Goal: Information Seeking & Learning: Compare options

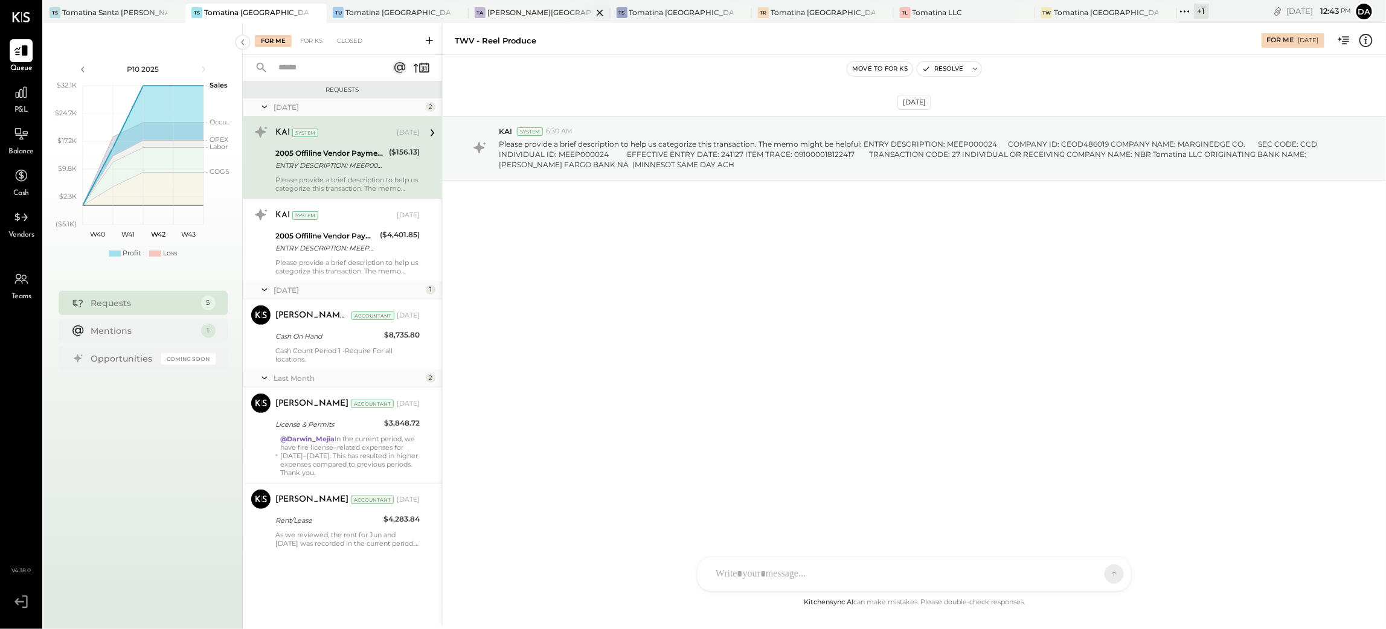
click at [502, 18] on div "TA [PERSON_NAME]" at bounding box center [540, 13] width 142 height 19
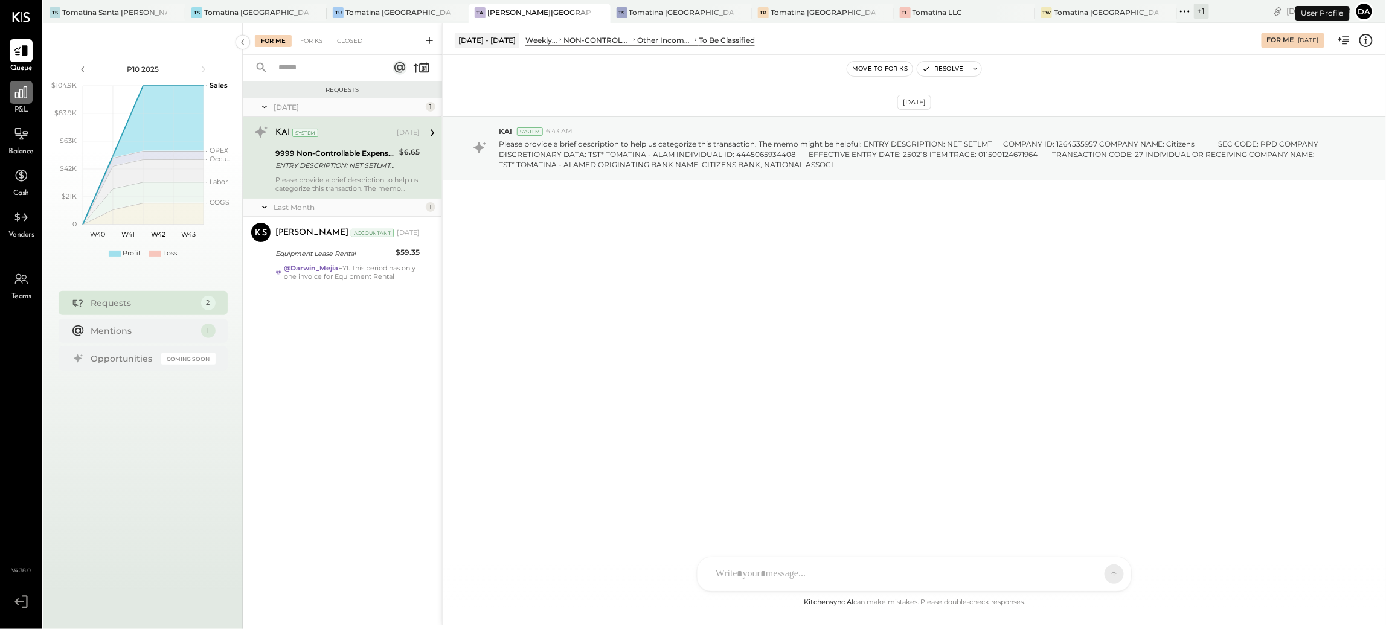
click at [21, 99] on icon at bounding box center [21, 93] width 16 height 16
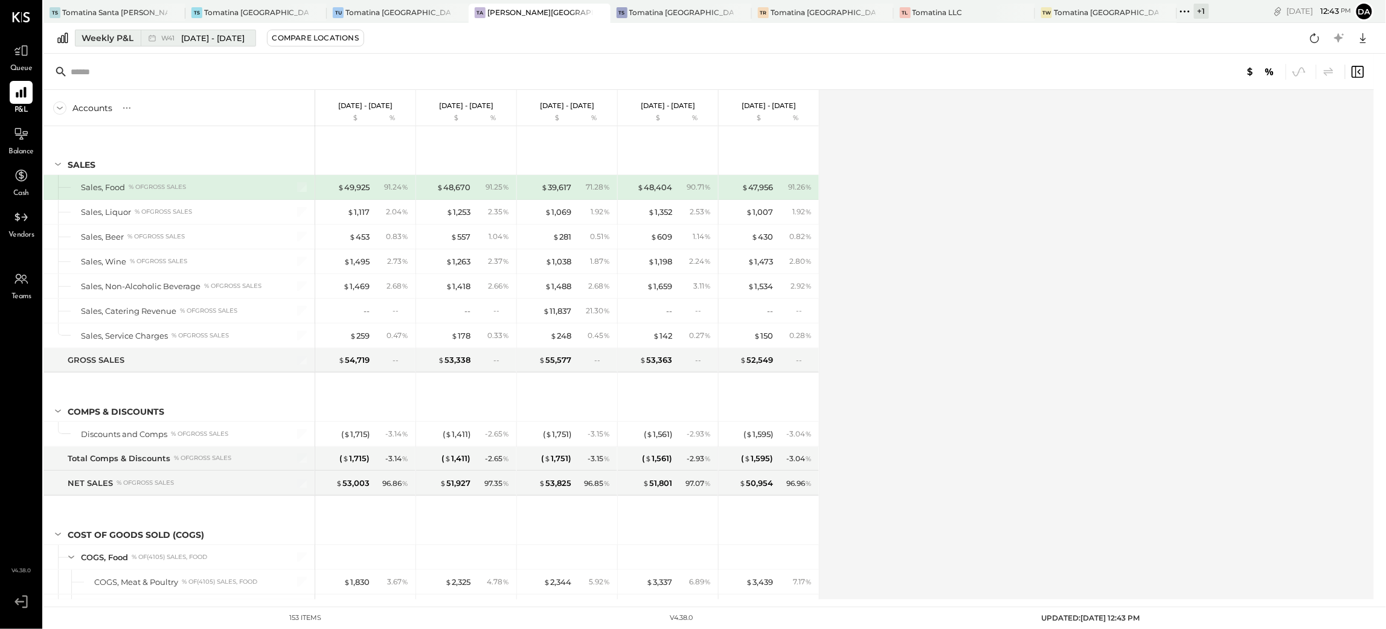
click at [93, 41] on div "Weekly P&L" at bounding box center [108, 38] width 52 height 12
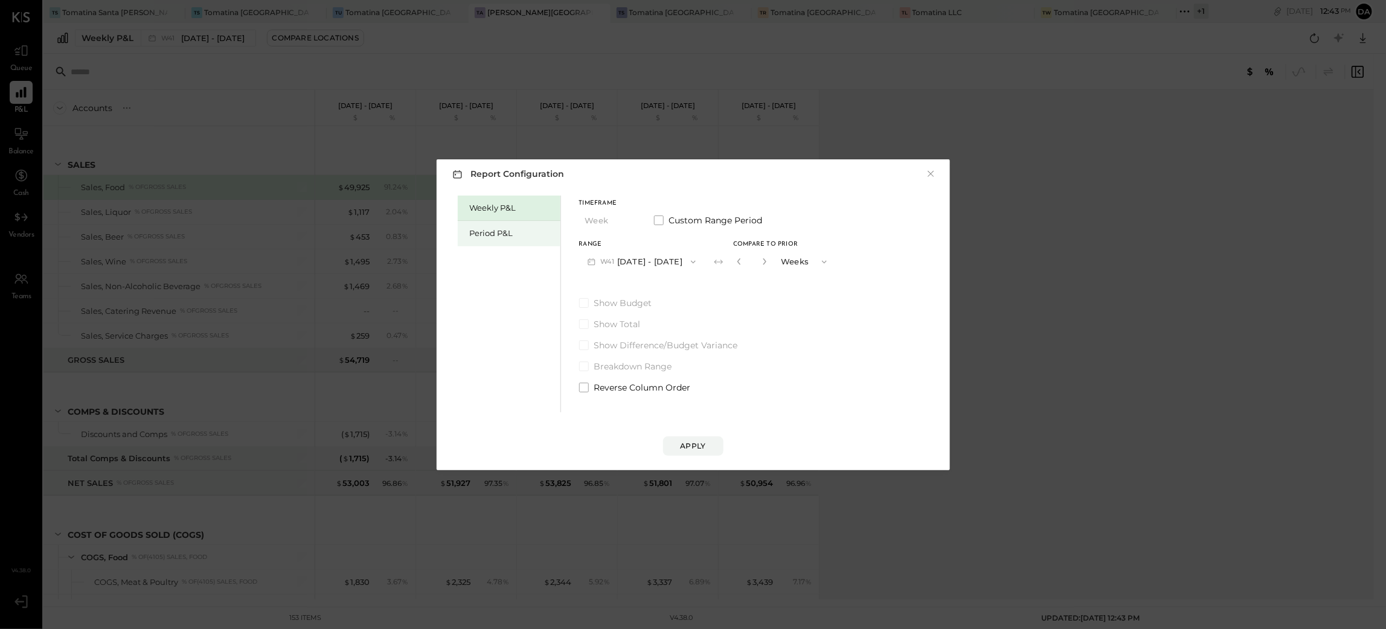
click at [493, 232] on div "Period P&L" at bounding box center [512, 233] width 85 height 11
click at [606, 225] on button "Period" at bounding box center [609, 220] width 60 height 22
click at [689, 267] on button "P10 [DATE] - [DATE]" at bounding box center [641, 262] width 124 height 22
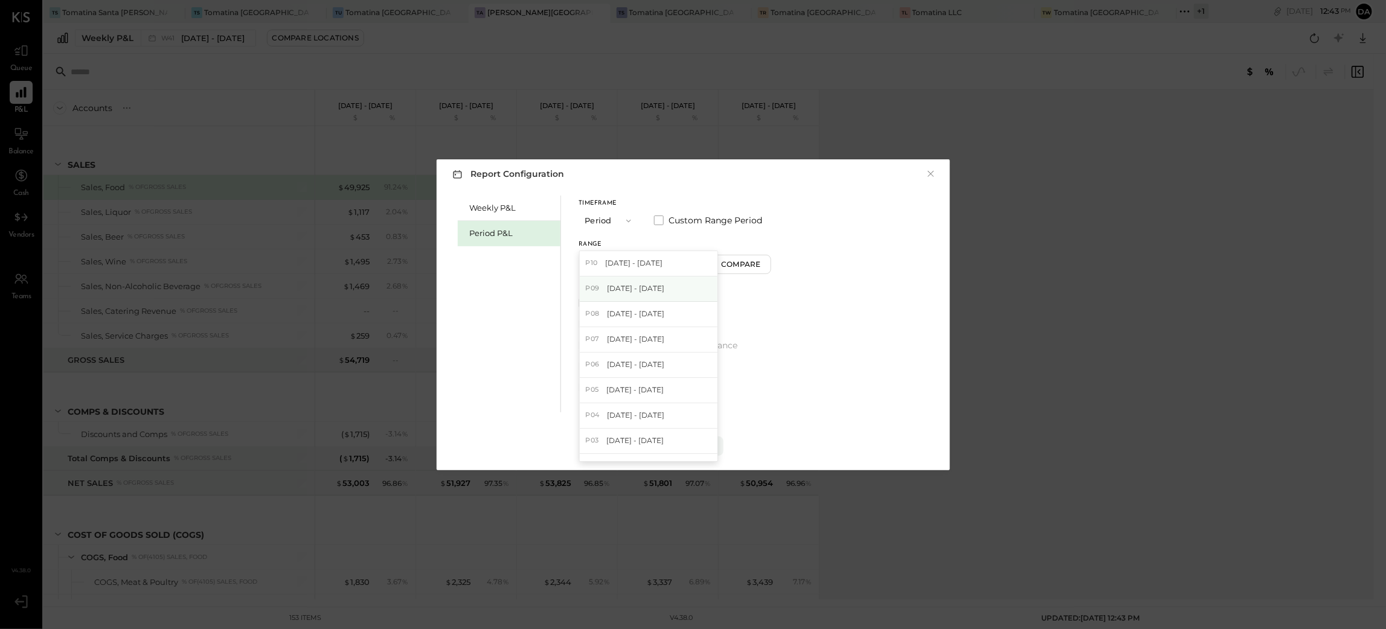
click at [665, 300] on div "P09 [DATE] - [DATE]" at bounding box center [649, 289] width 138 height 25
click at [688, 441] on div "Apply" at bounding box center [692, 446] width 25 height 10
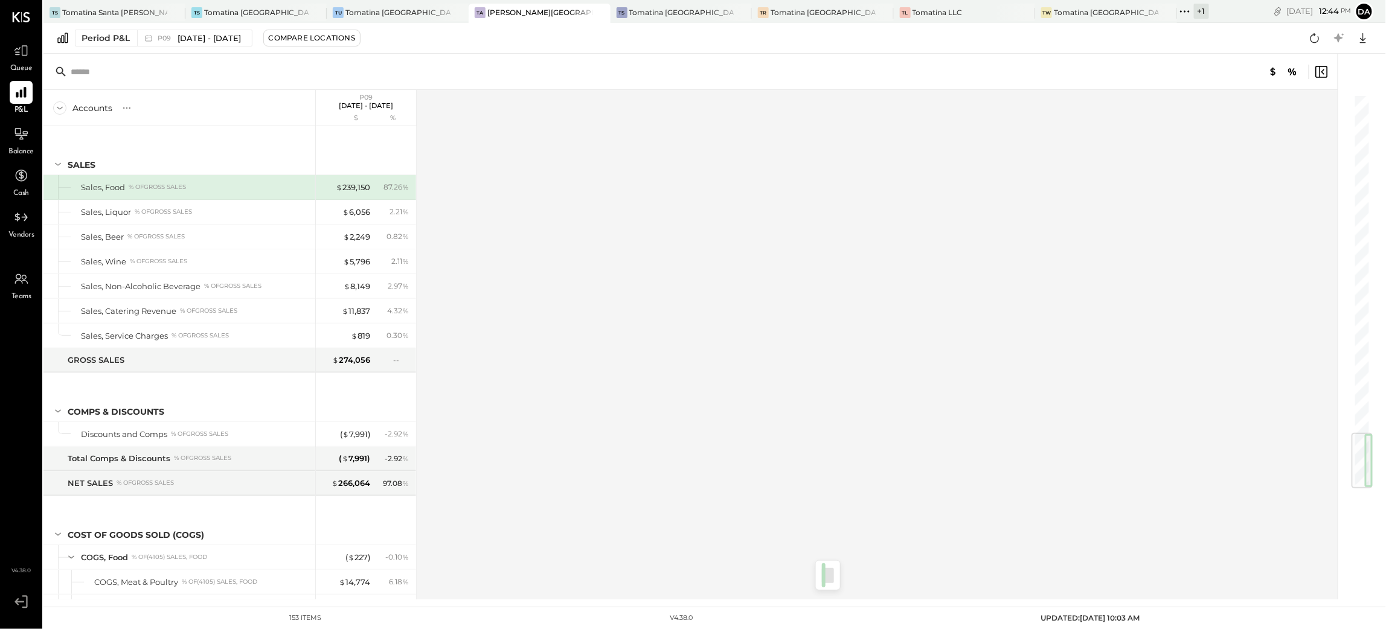
scroll to position [2858, 0]
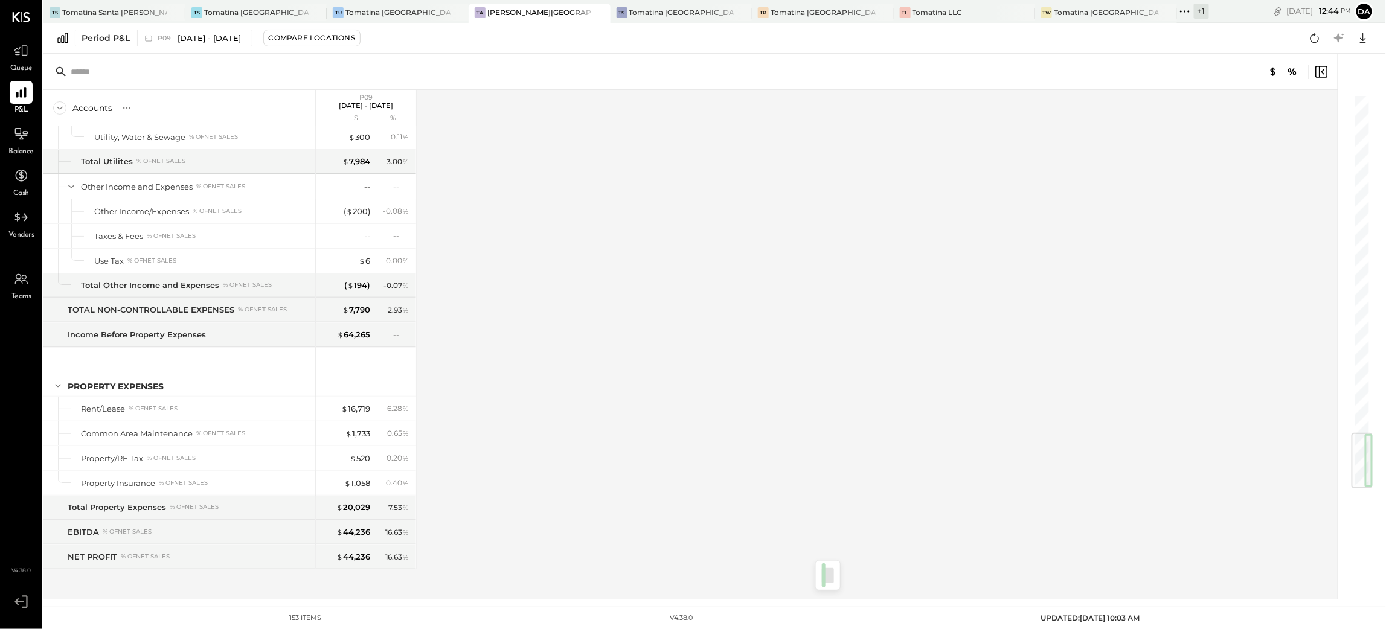
drag, startPoint x: 1305, startPoint y: 293, endPoint x: 1274, endPoint y: 516, distance: 225.5
click at [1274, 516] on div "Accounts S % GL P09 [DATE] - [DATE] $ % SALES Sales, Food % of GROSS SALES Sale…" at bounding box center [708, 327] width 1330 height 546
click at [356, 211] on div "( $ 200 )" at bounding box center [357, 211] width 27 height 11
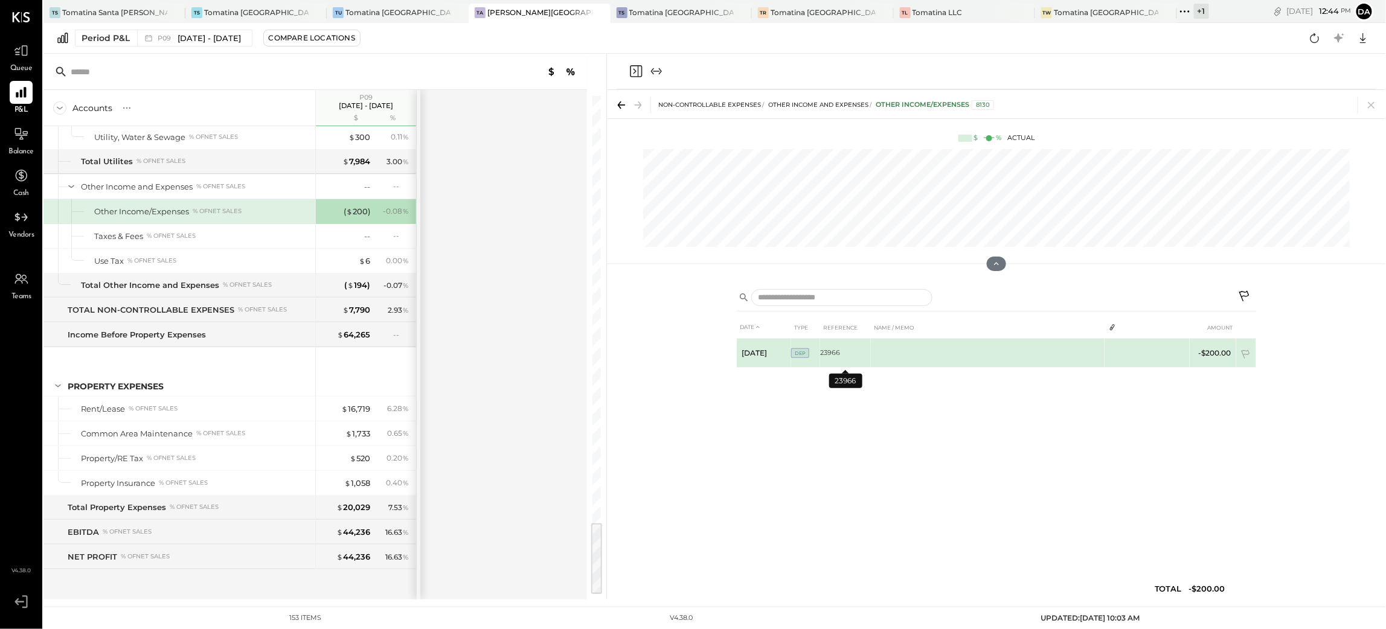
click at [832, 353] on td "23966" at bounding box center [845, 353] width 51 height 29
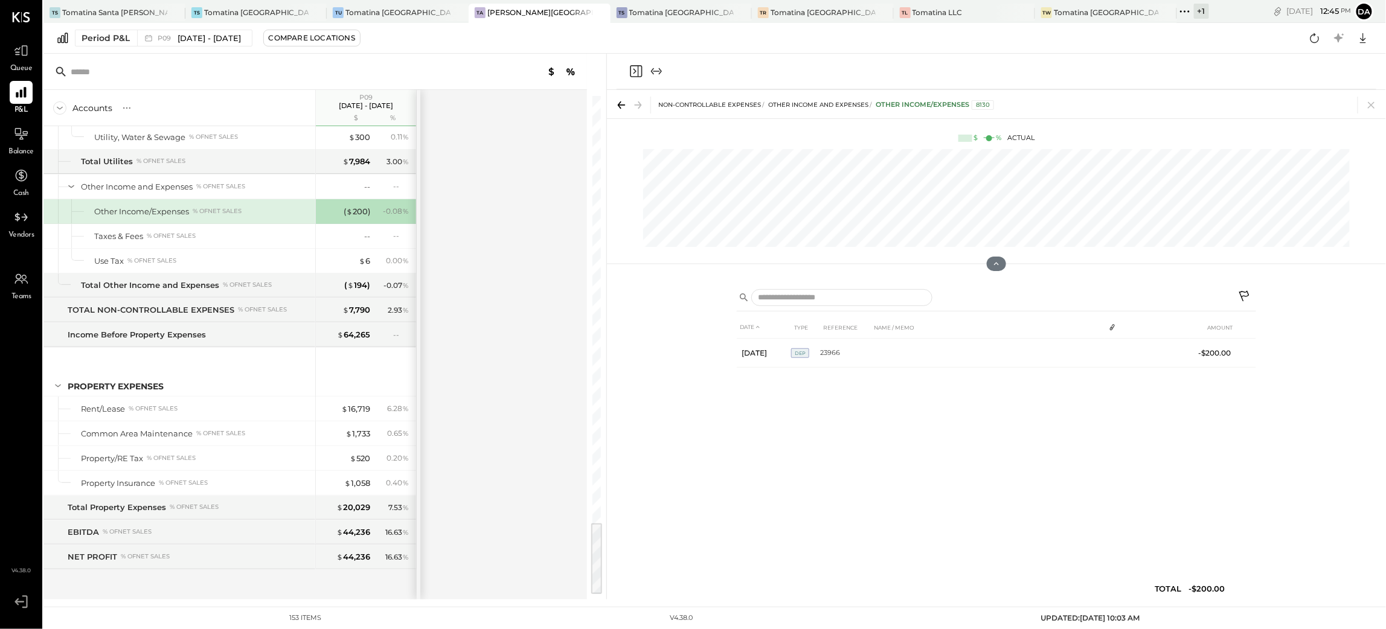
click at [642, 69] on icon "Close panel" at bounding box center [636, 71] width 12 height 12
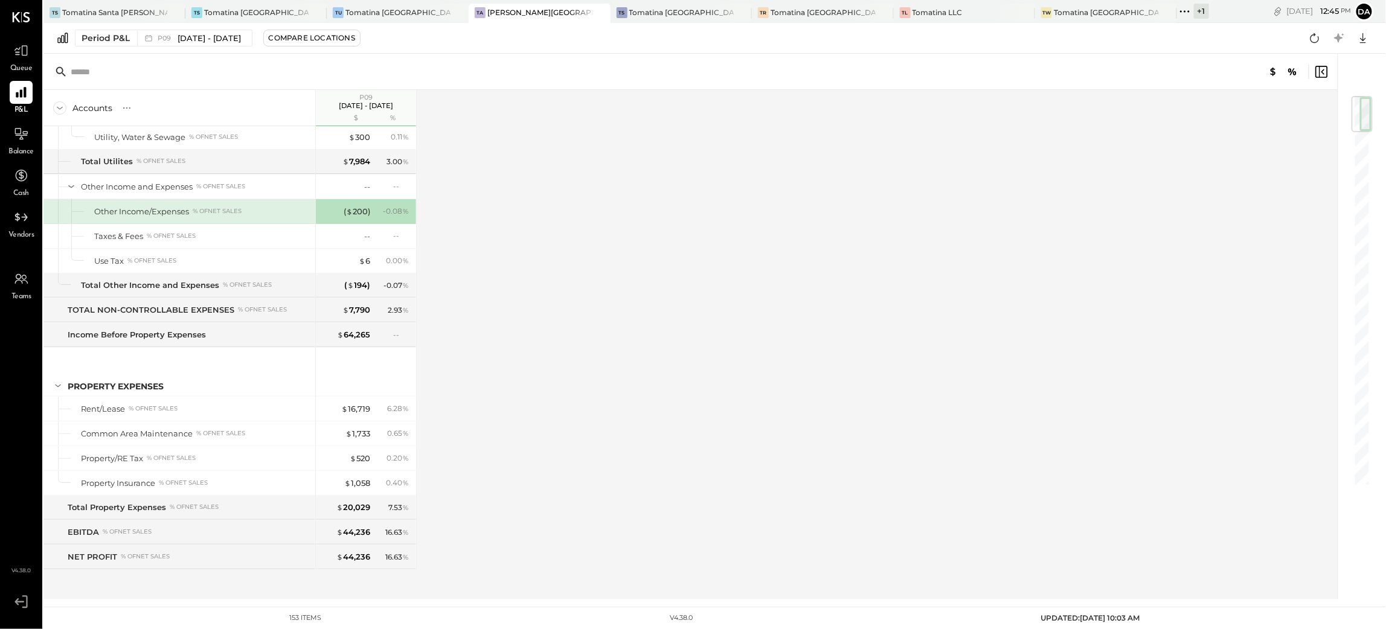
scroll to position [2768, 0]
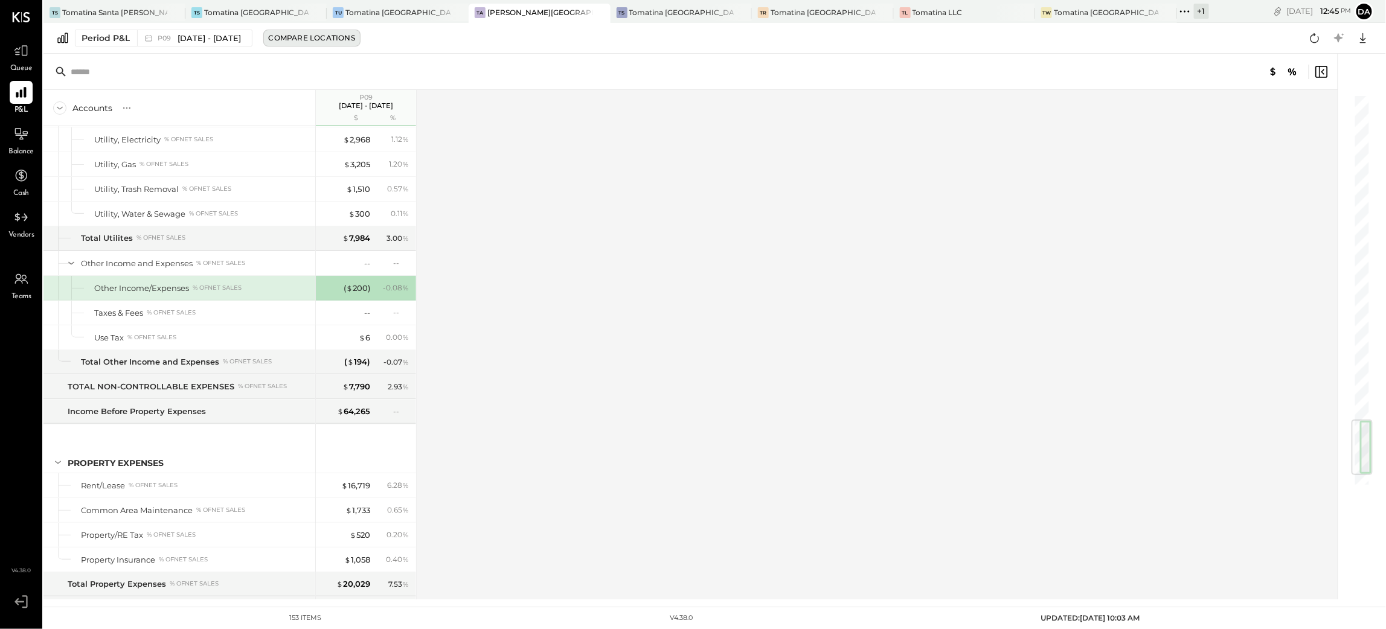
click at [355, 41] on div "Compare Locations" at bounding box center [312, 38] width 86 height 10
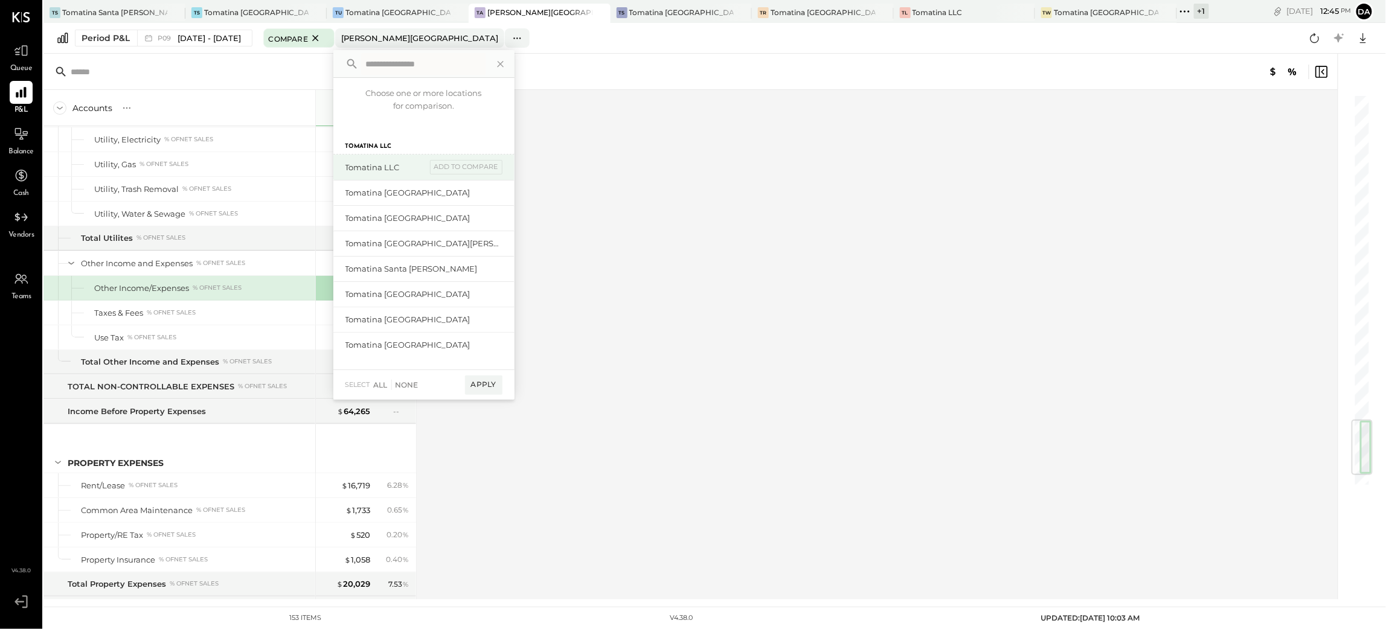
click at [401, 168] on div "Tomatina LLC" at bounding box center [385, 167] width 81 height 11
click at [486, 168] on div "add to compare" at bounding box center [466, 167] width 72 height 14
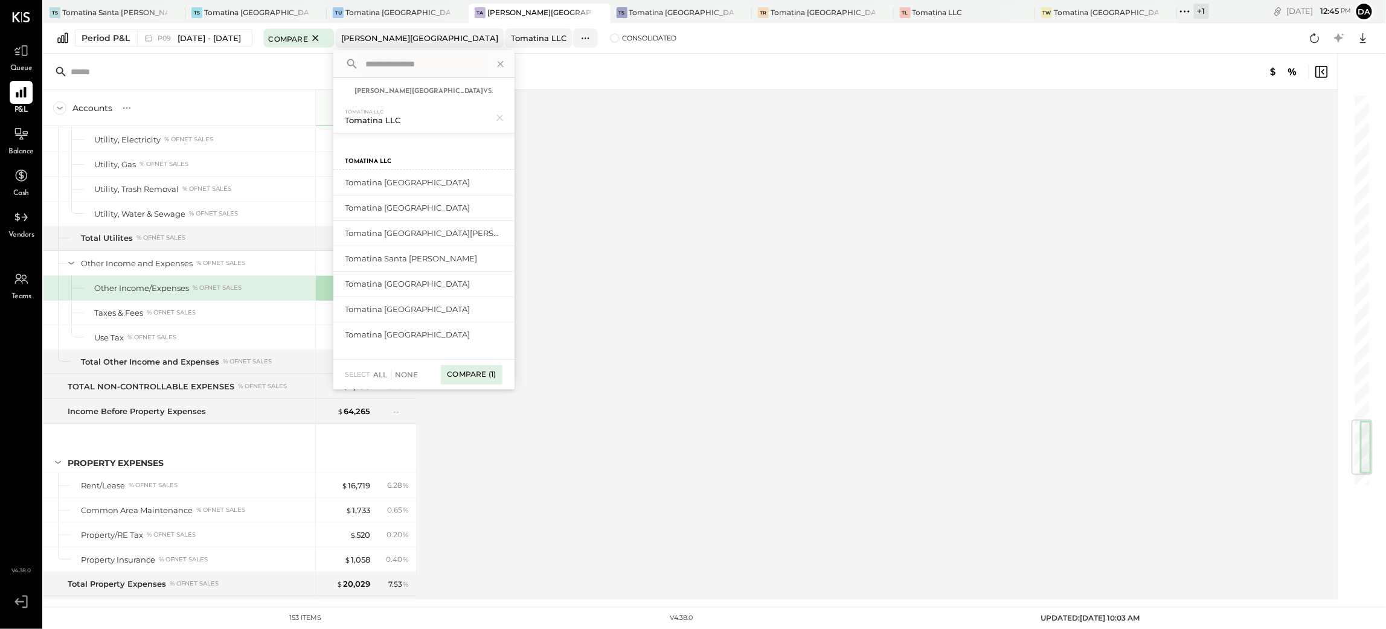
click at [487, 369] on div "Compare (1)" at bounding box center [471, 374] width 61 height 19
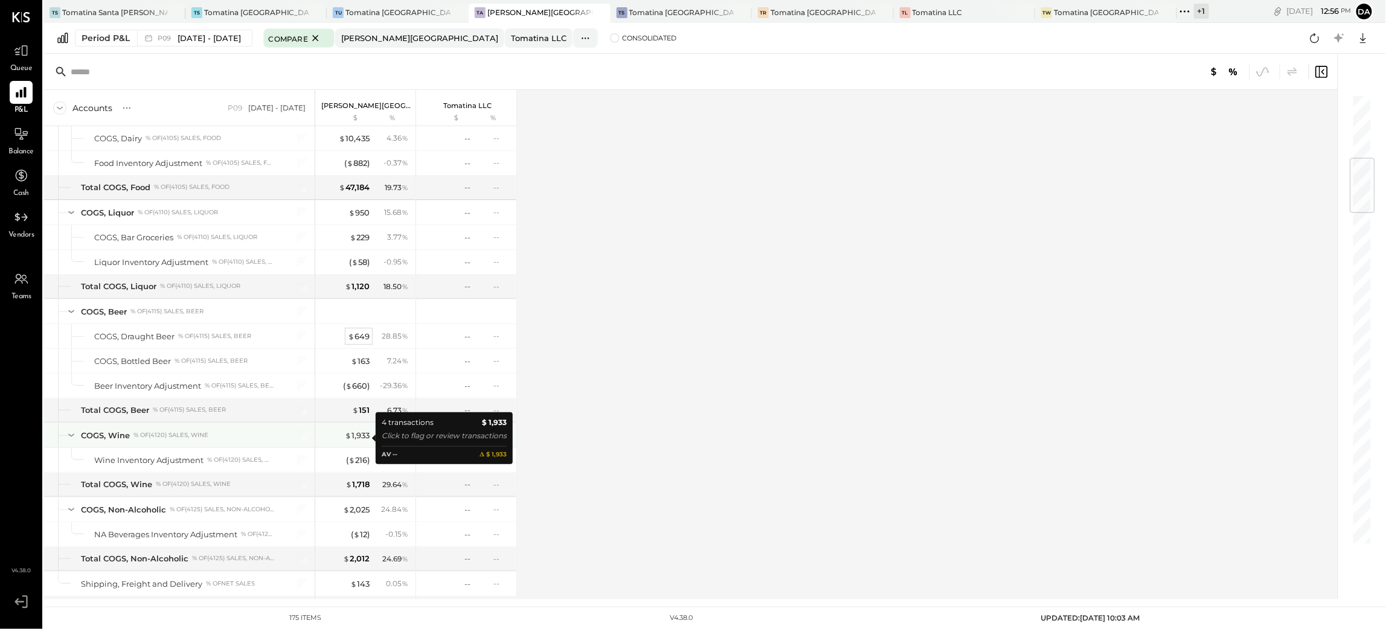
scroll to position [634, 0]
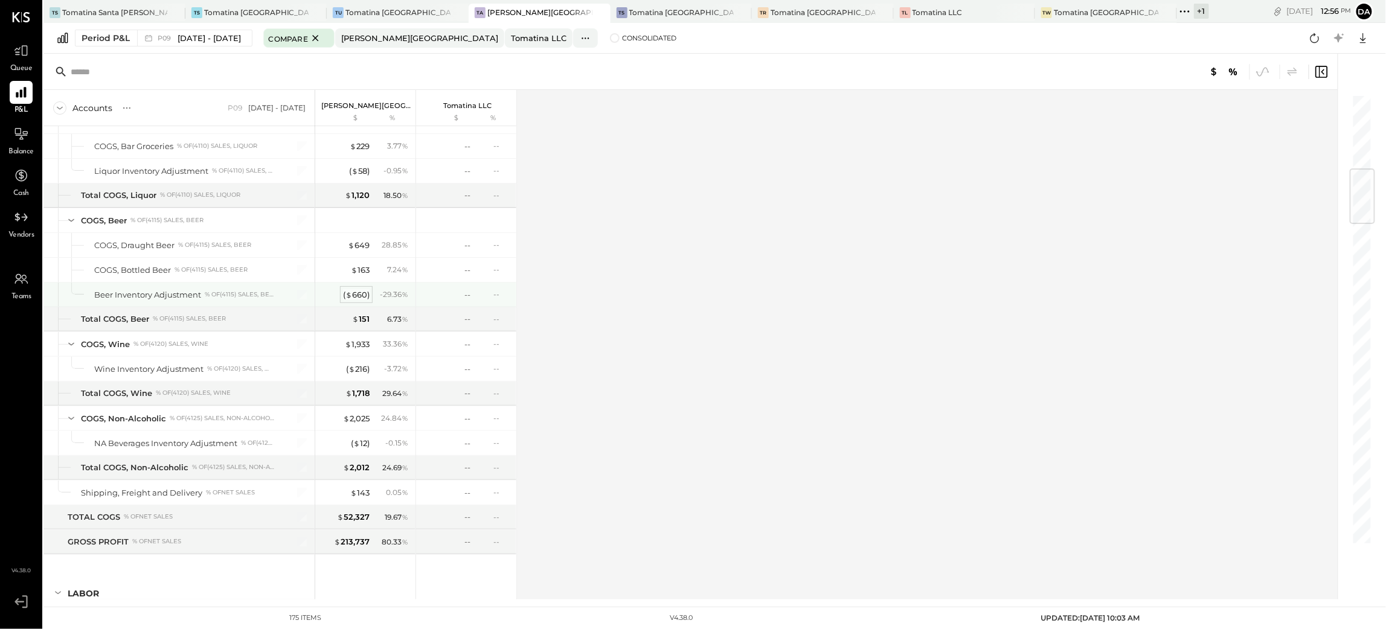
click at [360, 300] on div "( $ 660 )" at bounding box center [356, 294] width 27 height 11
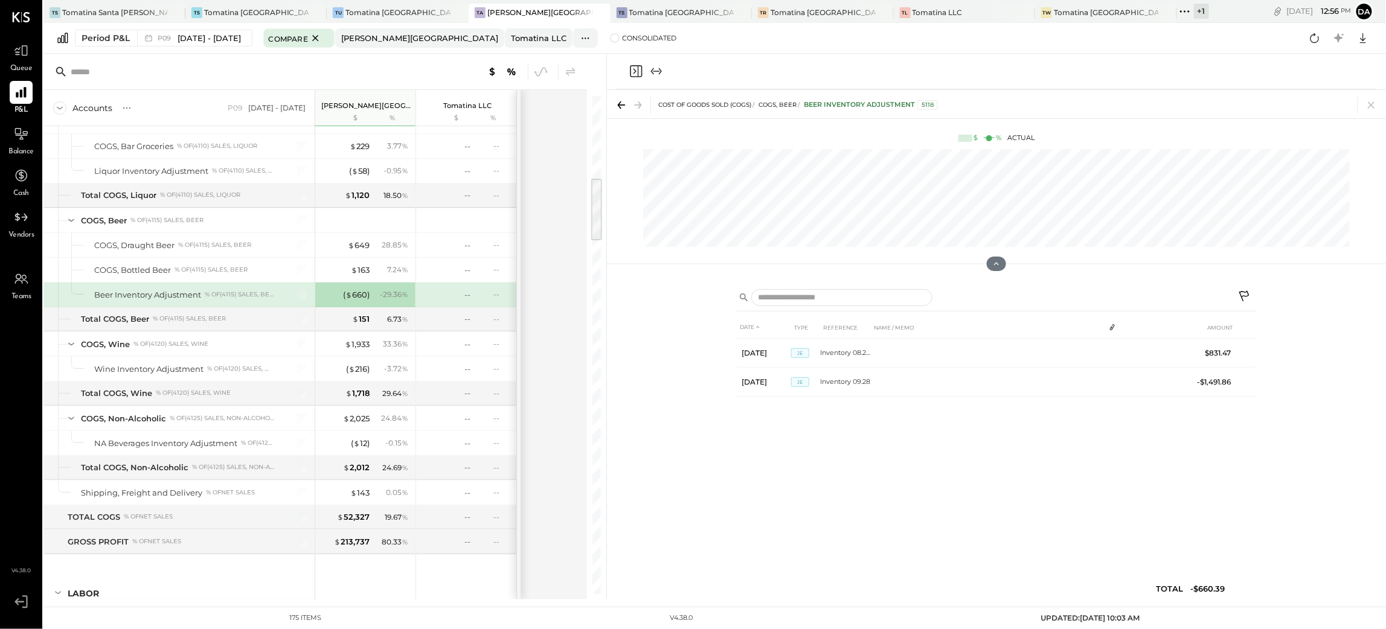
click at [638, 71] on icon "Close panel" at bounding box center [636, 71] width 12 height 12
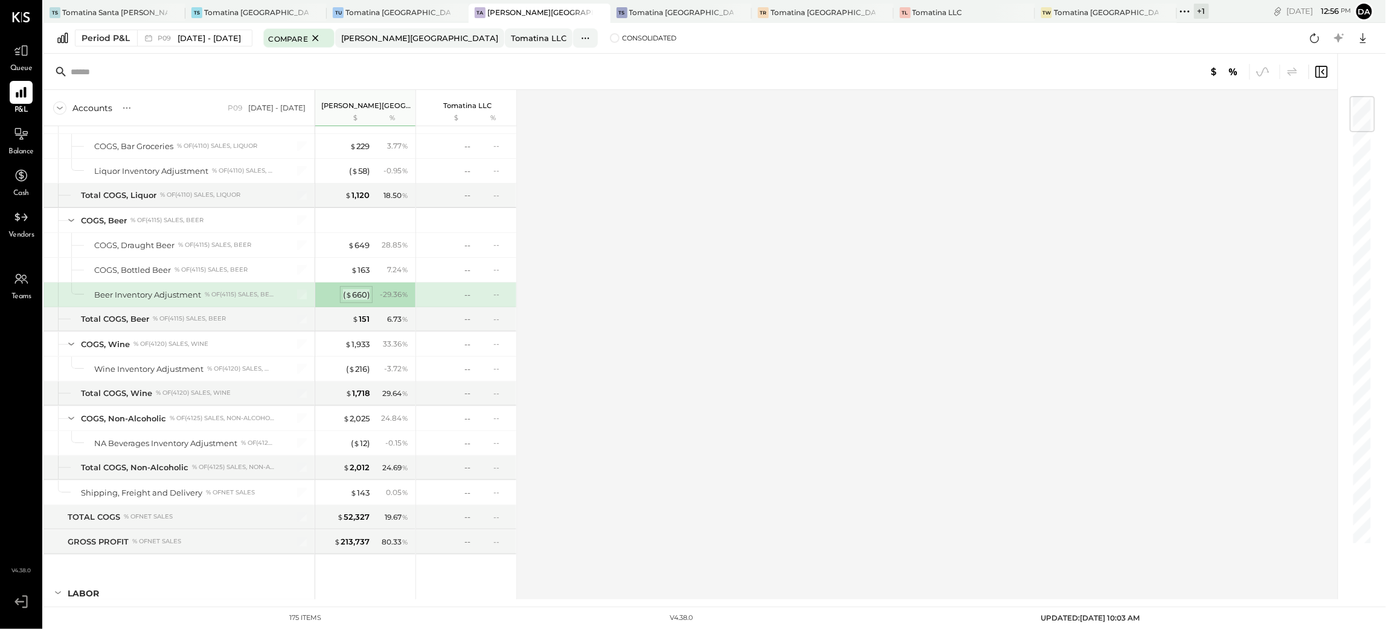
click at [357, 299] on div "( $ 660 )" at bounding box center [356, 294] width 27 height 11
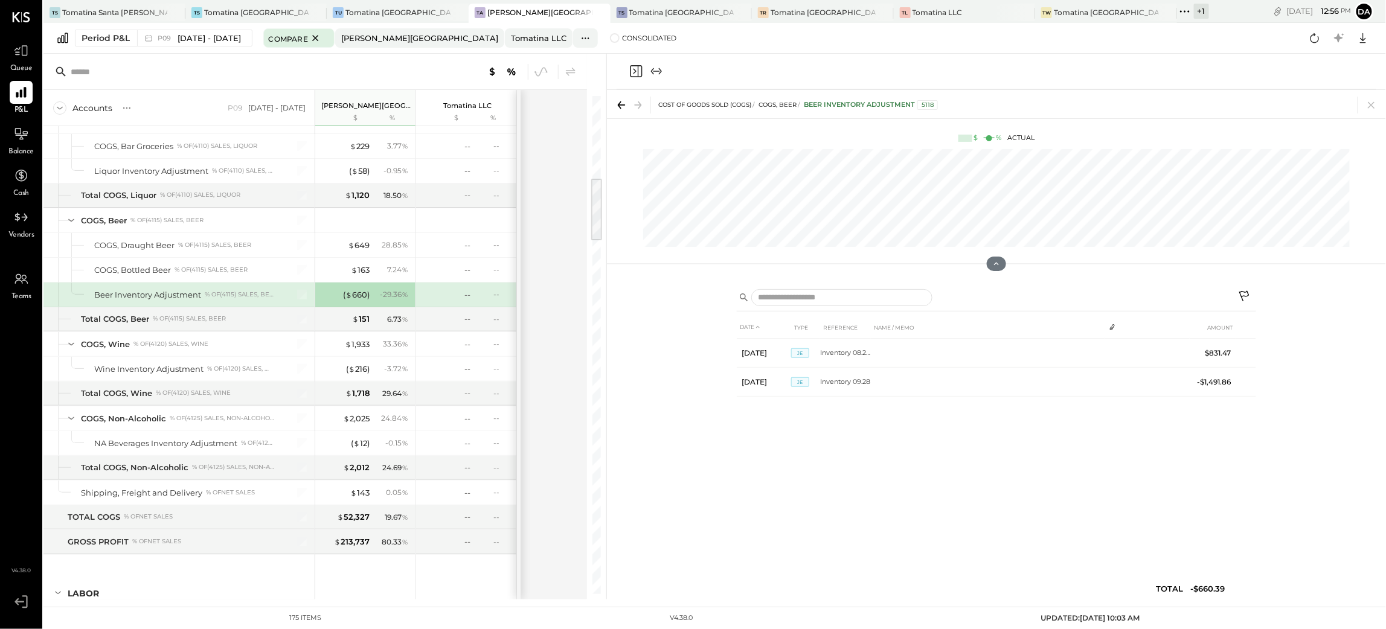
click at [635, 71] on icon "Close panel" at bounding box center [634, 71] width 3 height 5
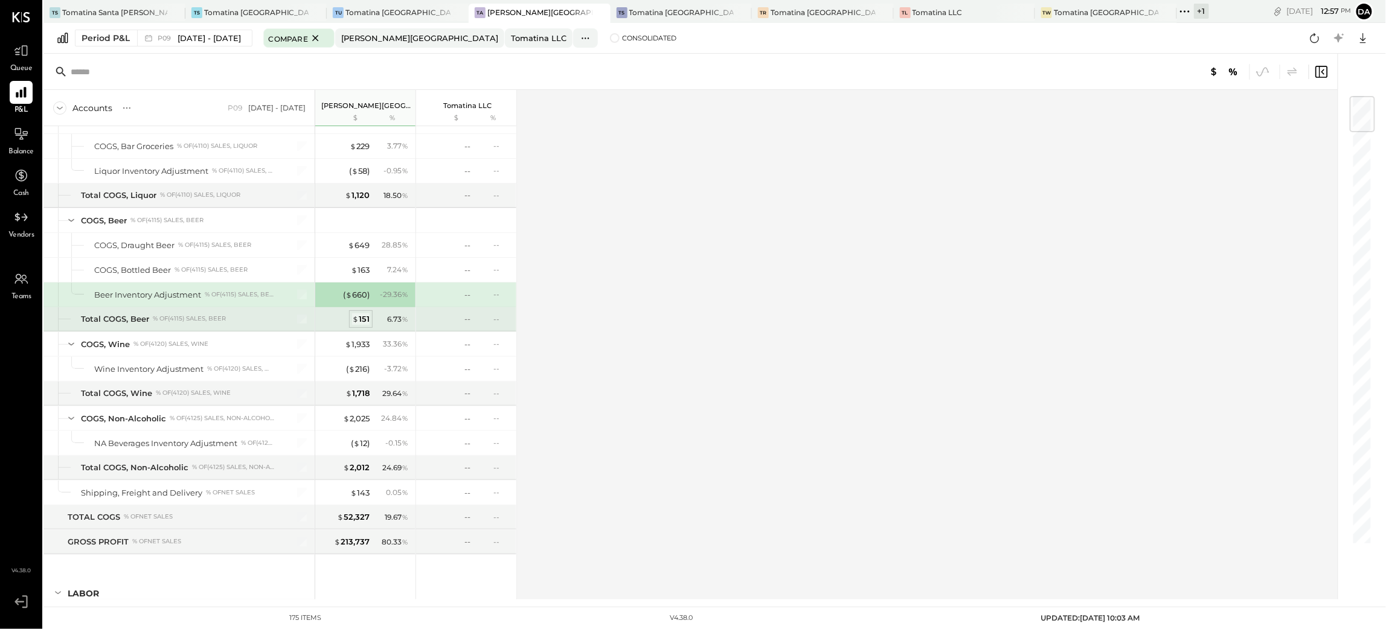
click at [361, 322] on div "$ 151" at bounding box center [361, 318] width 18 height 11
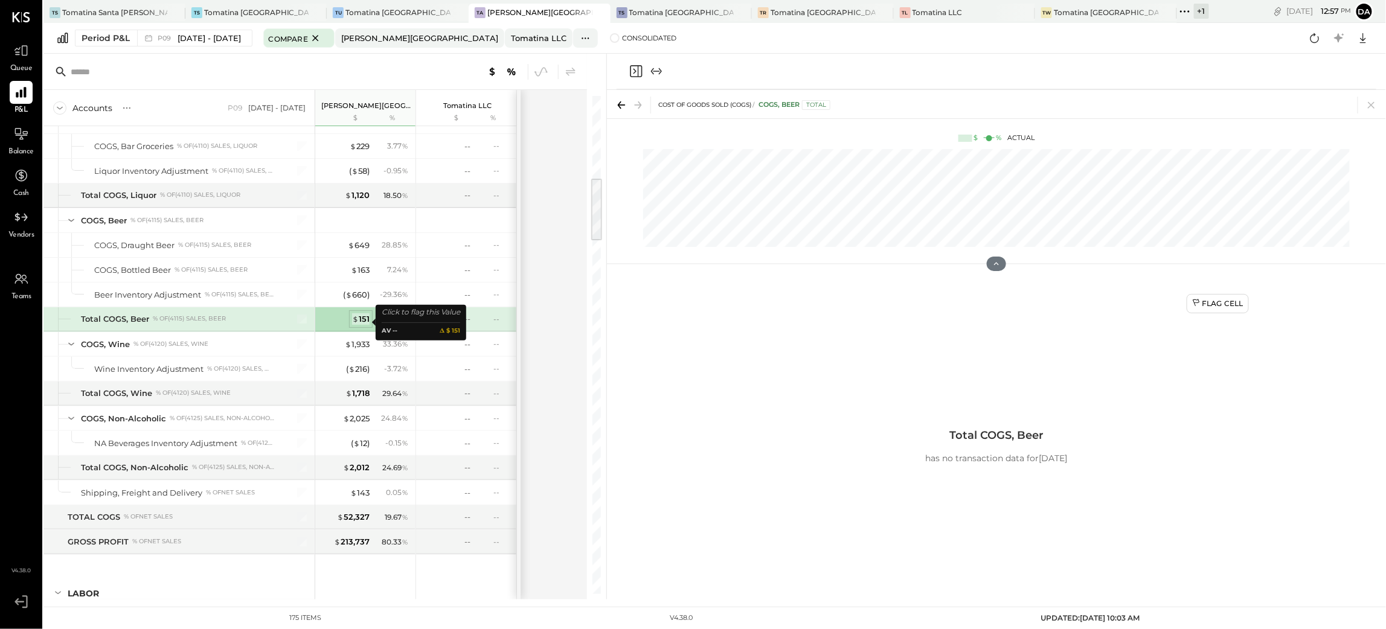
click at [361, 322] on div "$ 151" at bounding box center [361, 318] width 18 height 11
click at [360, 295] on div "( $ 660 )" at bounding box center [356, 294] width 27 height 11
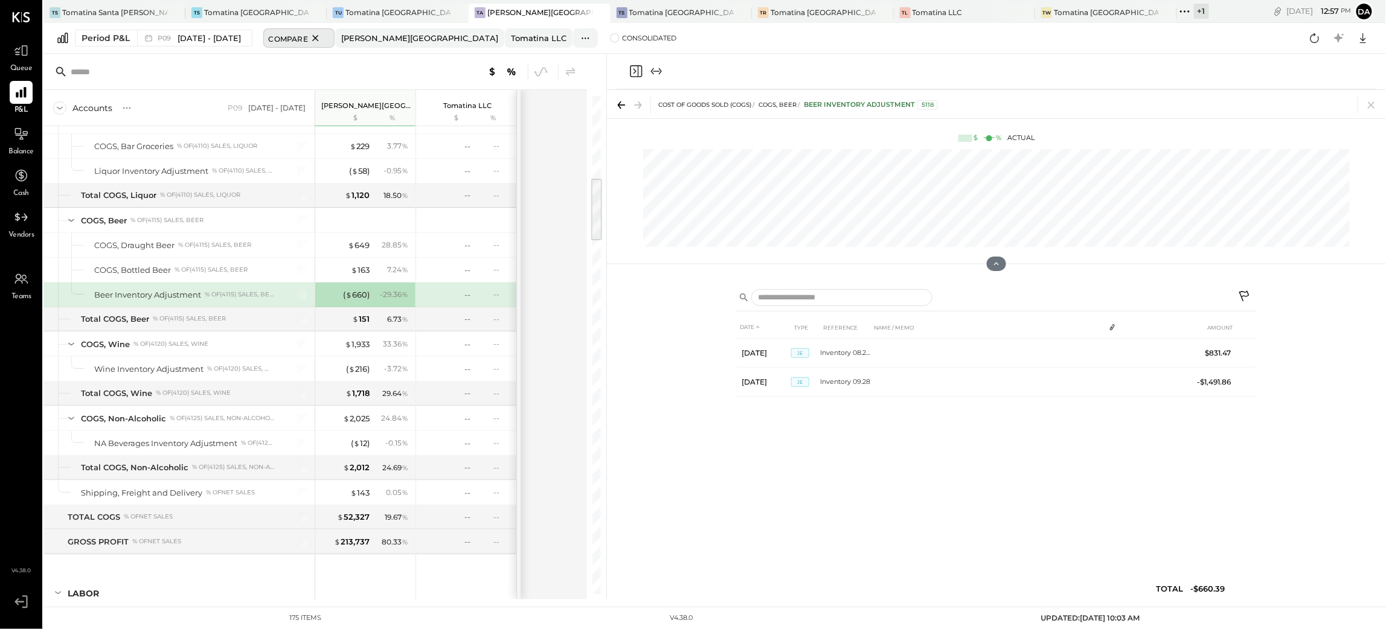
click at [308, 38] on span "Compare" at bounding box center [288, 38] width 39 height 12
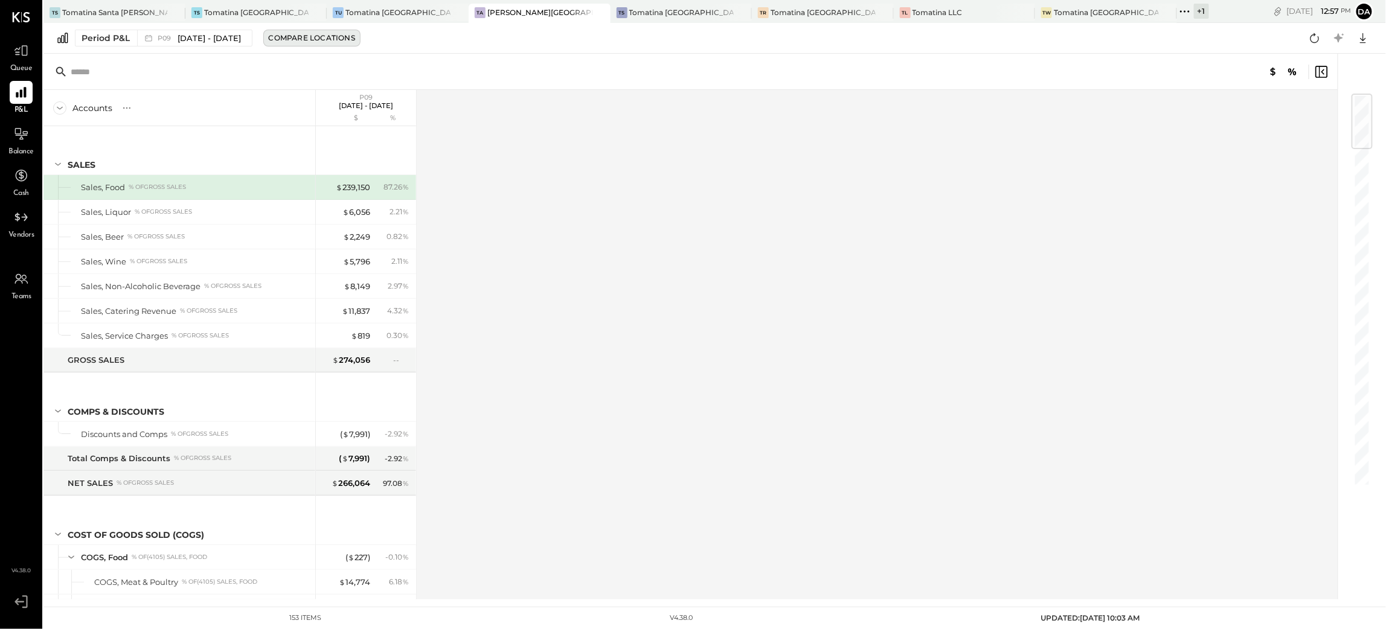
click at [327, 34] on div "Compare Locations" at bounding box center [312, 38] width 86 height 10
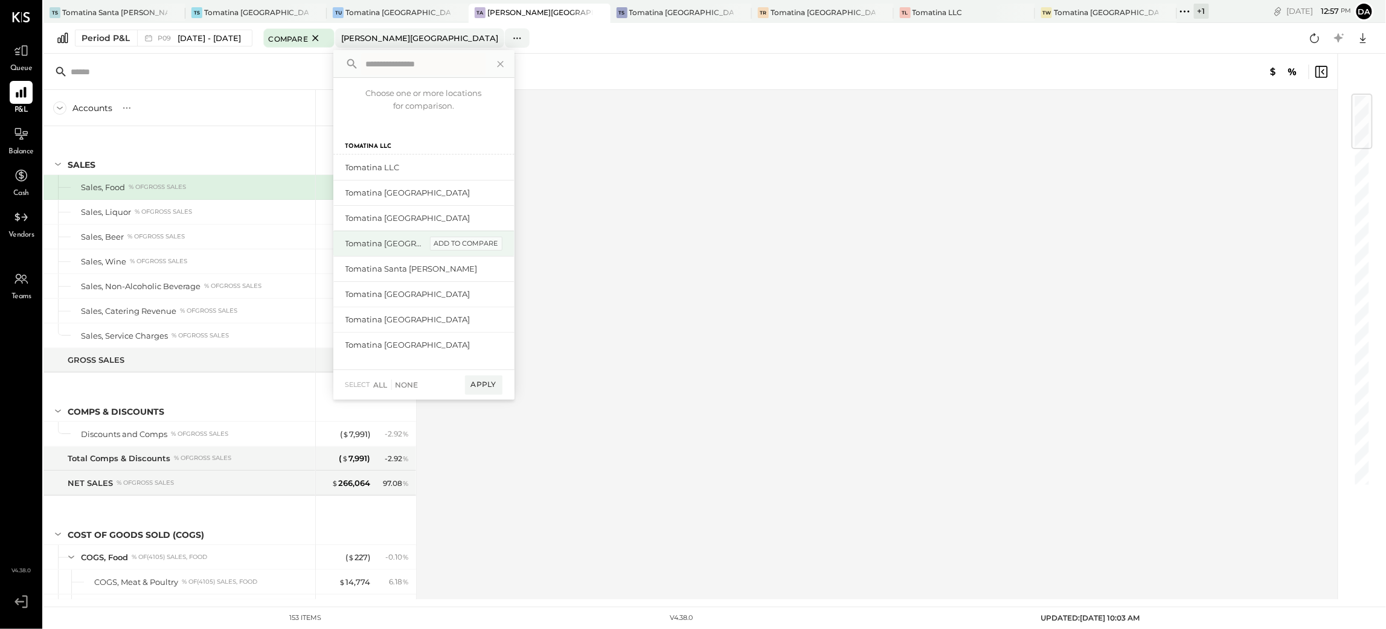
click at [465, 239] on div "add to compare" at bounding box center [466, 244] width 72 height 14
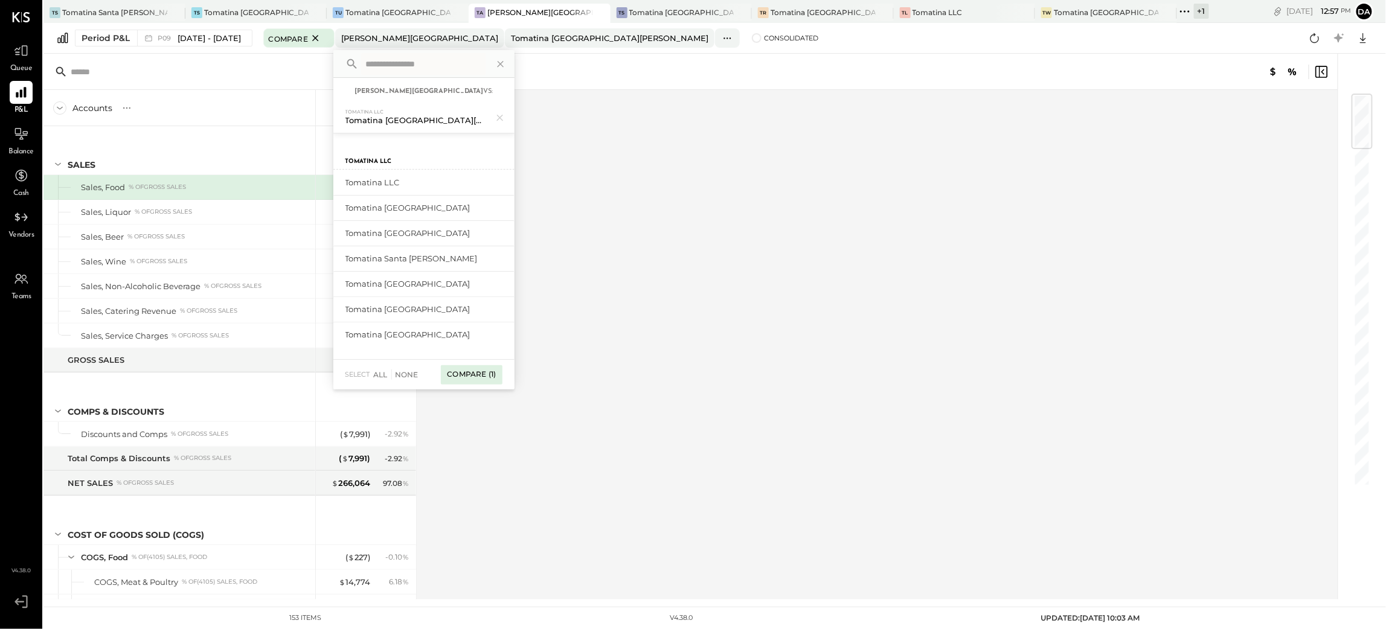
click at [494, 371] on div "Compare (1)" at bounding box center [471, 374] width 61 height 19
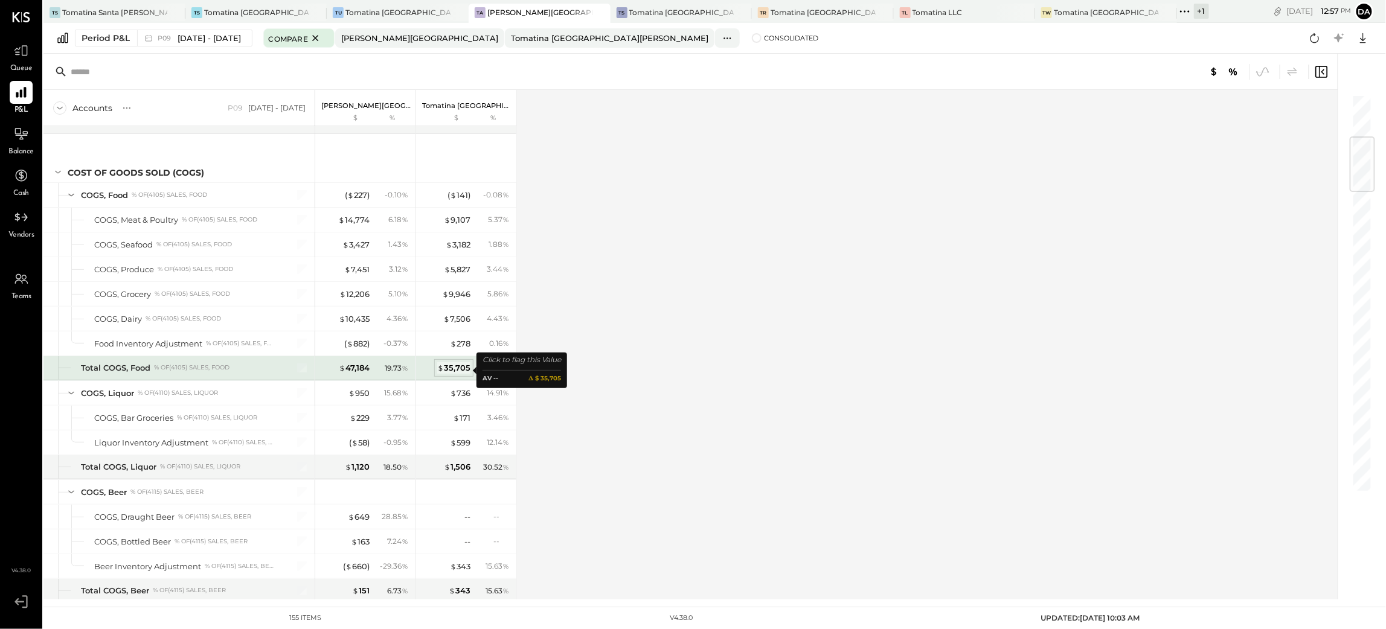
scroll to position [452, 0]
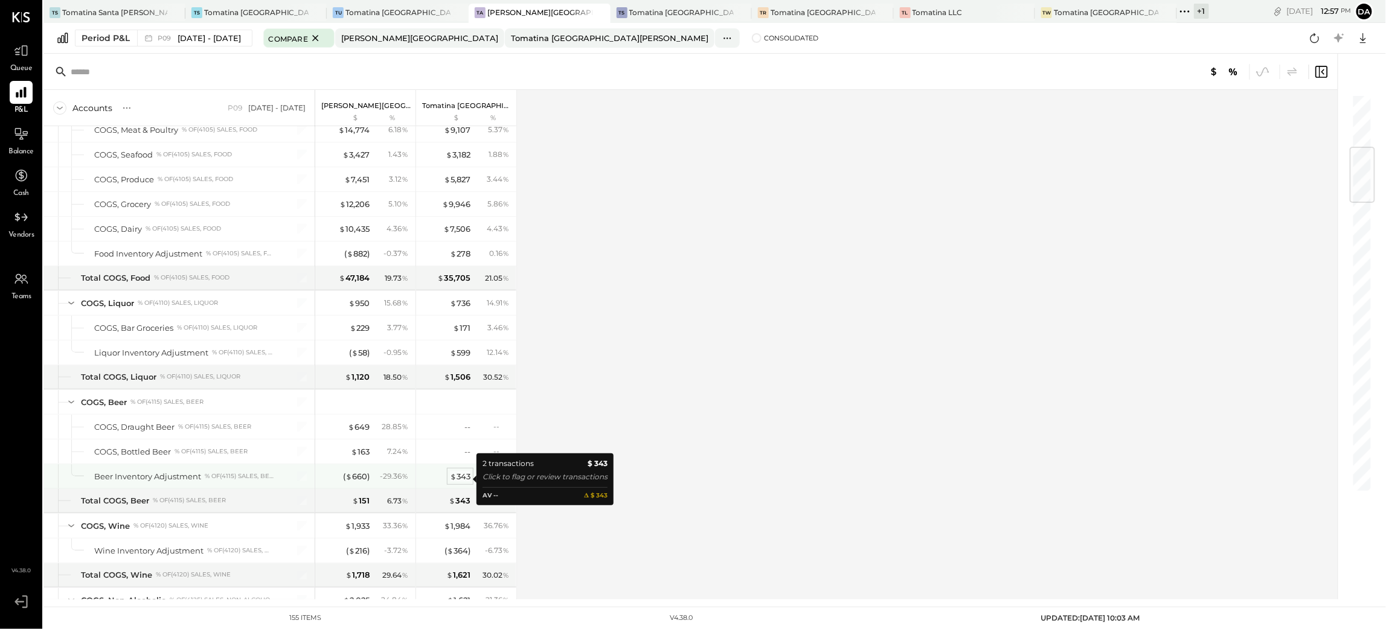
click at [459, 477] on div "$ 343" at bounding box center [460, 476] width 21 height 11
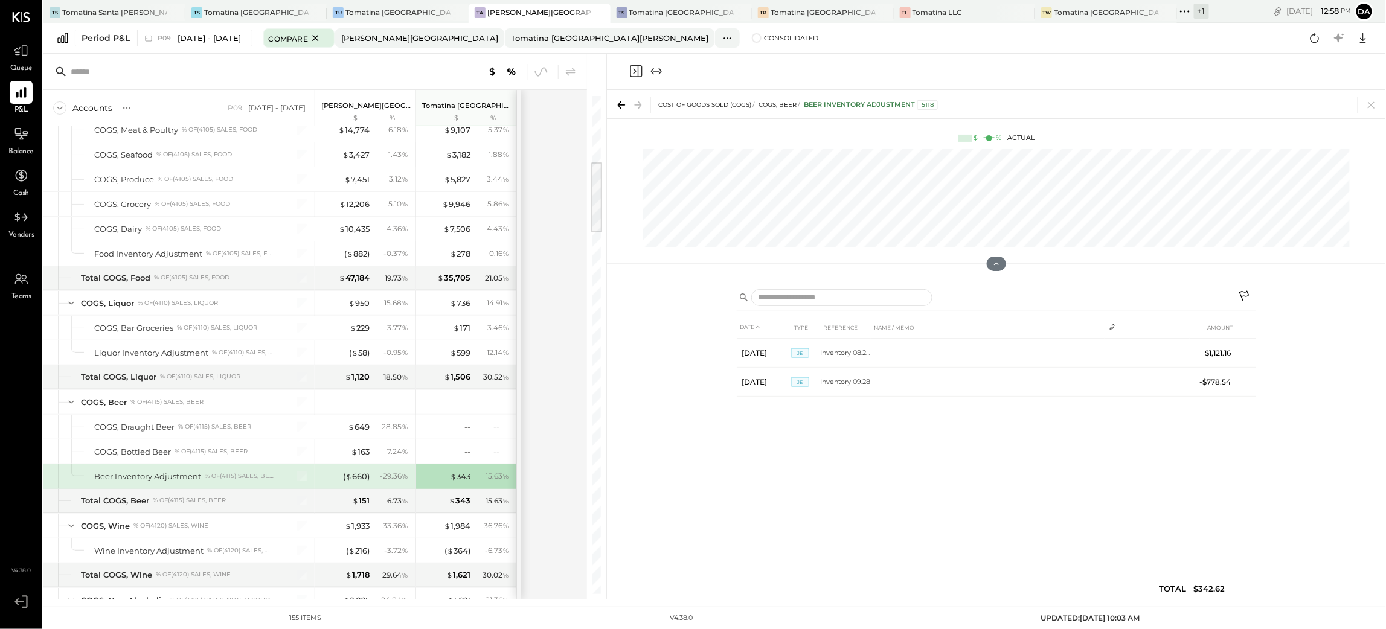
click at [637, 72] on icon "Close panel" at bounding box center [635, 71] width 14 height 14
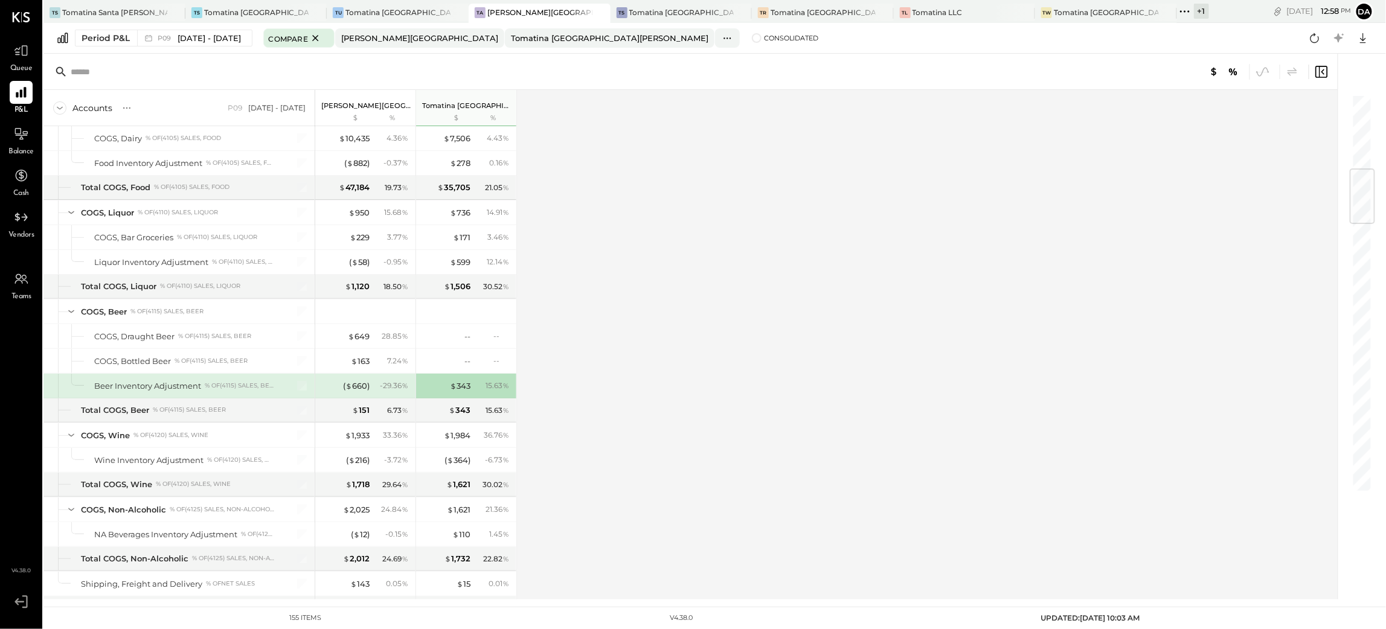
scroll to position [634, 0]
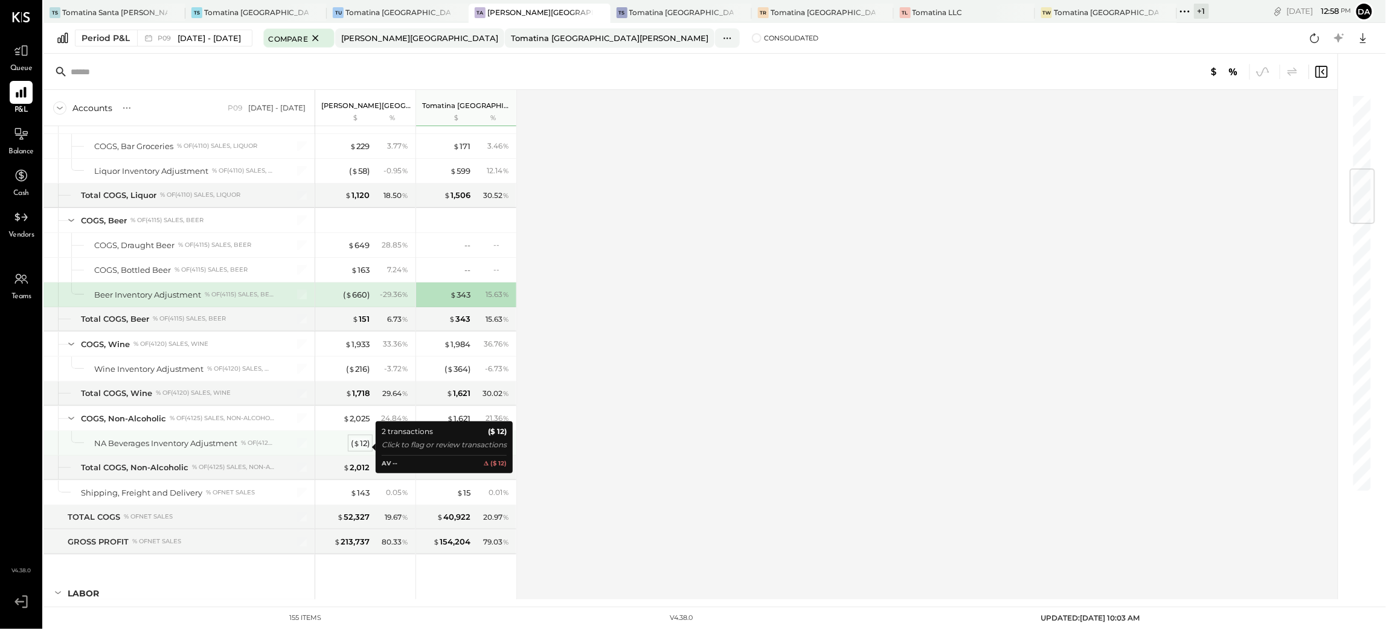
click at [360, 449] on div "( $ 12 )" at bounding box center [360, 443] width 19 height 11
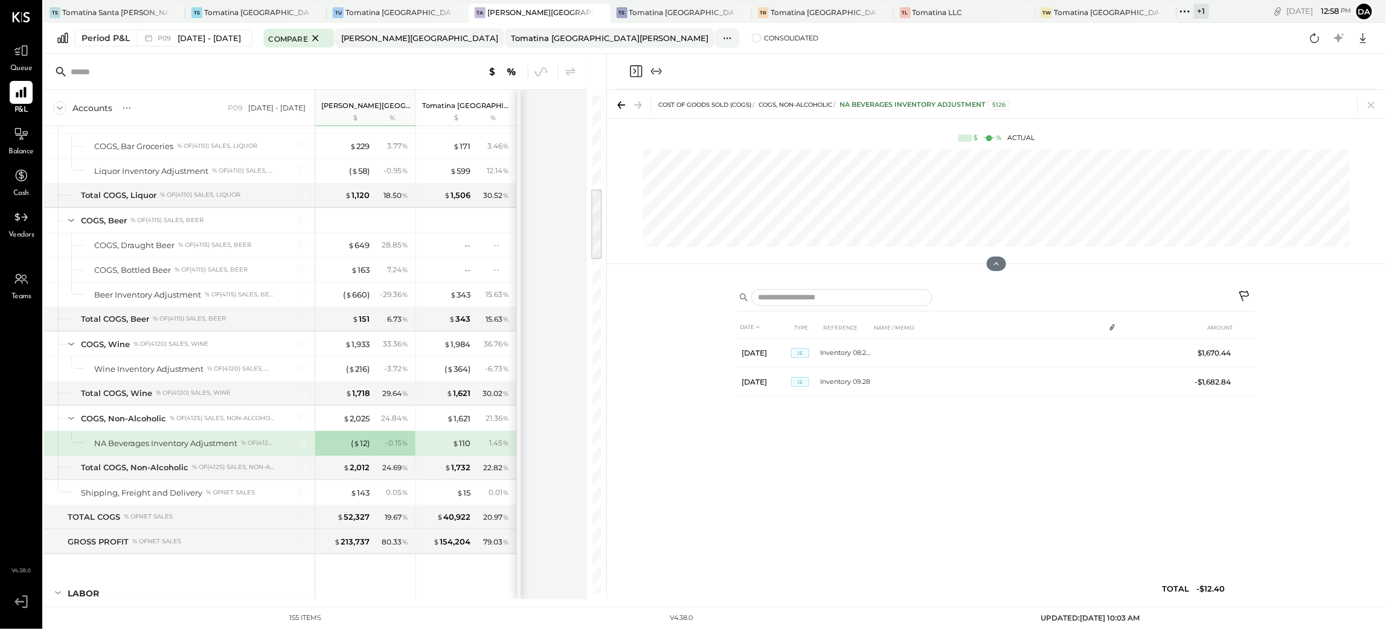
click at [636, 69] on icon "Close panel" at bounding box center [635, 71] width 14 height 14
